Goal: Task Accomplishment & Management: Manage account settings

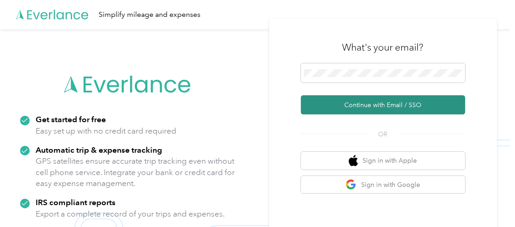
click at [363, 104] on button "Continue with Email / SSO" at bounding box center [383, 104] width 164 height 19
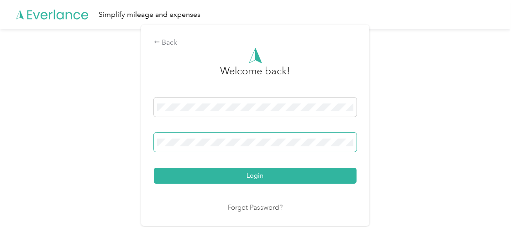
click at [191, 138] on span at bounding box center [255, 142] width 203 height 19
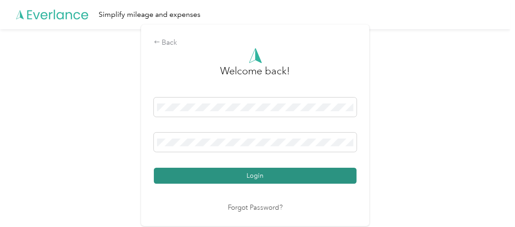
click at [256, 179] on button "Login" at bounding box center [255, 176] width 203 height 16
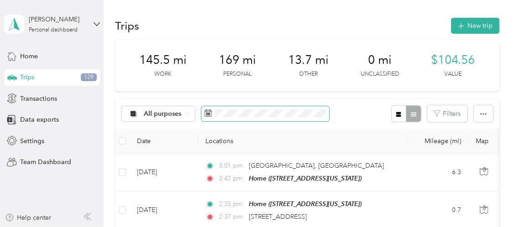
click at [283, 118] on span at bounding box center [265, 114] width 128 height 16
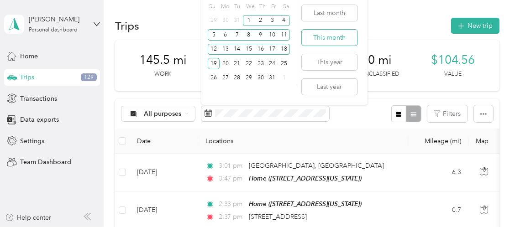
click at [329, 37] on button "This month" at bounding box center [330, 38] width 56 height 16
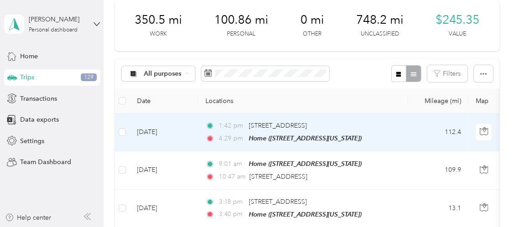
scroll to position [45, 0]
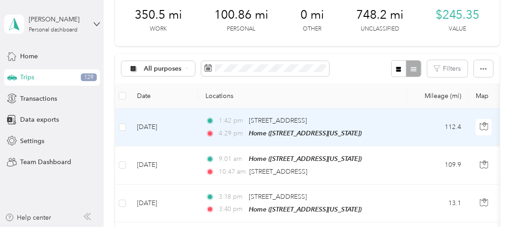
click at [177, 124] on td "[DATE]" at bounding box center [164, 128] width 68 height 38
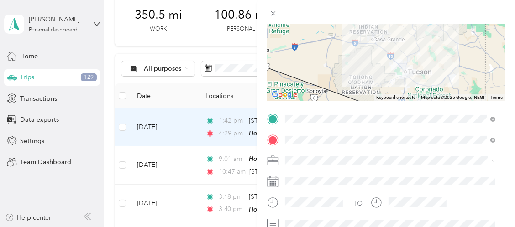
scroll to position [108, 0]
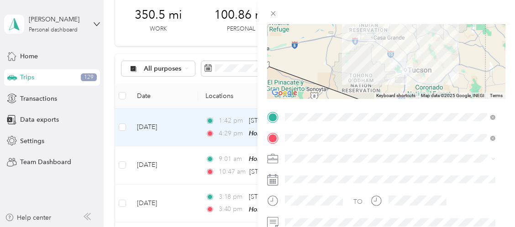
click at [305, 125] on span "Insurance" at bounding box center [302, 125] width 28 height 8
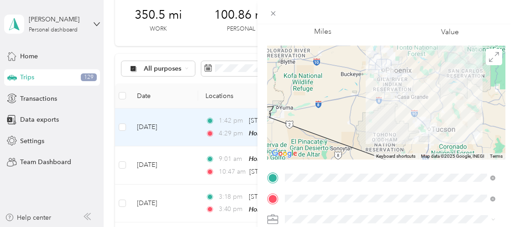
scroll to position [0, 0]
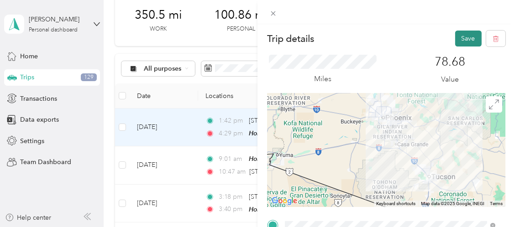
click at [458, 36] on button "Save" at bounding box center [468, 39] width 26 height 16
